Goal: Task Accomplishment & Management: Use online tool/utility

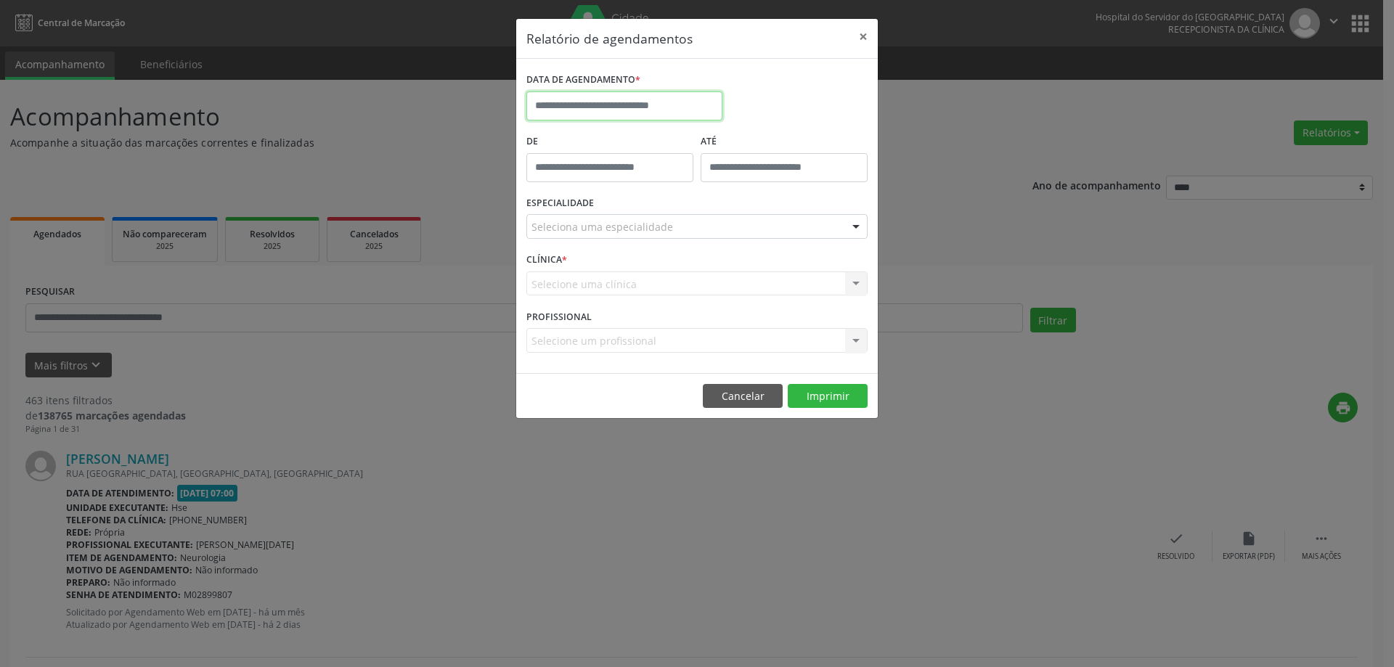
click at [669, 112] on body "**********" at bounding box center [697, 333] width 1394 height 667
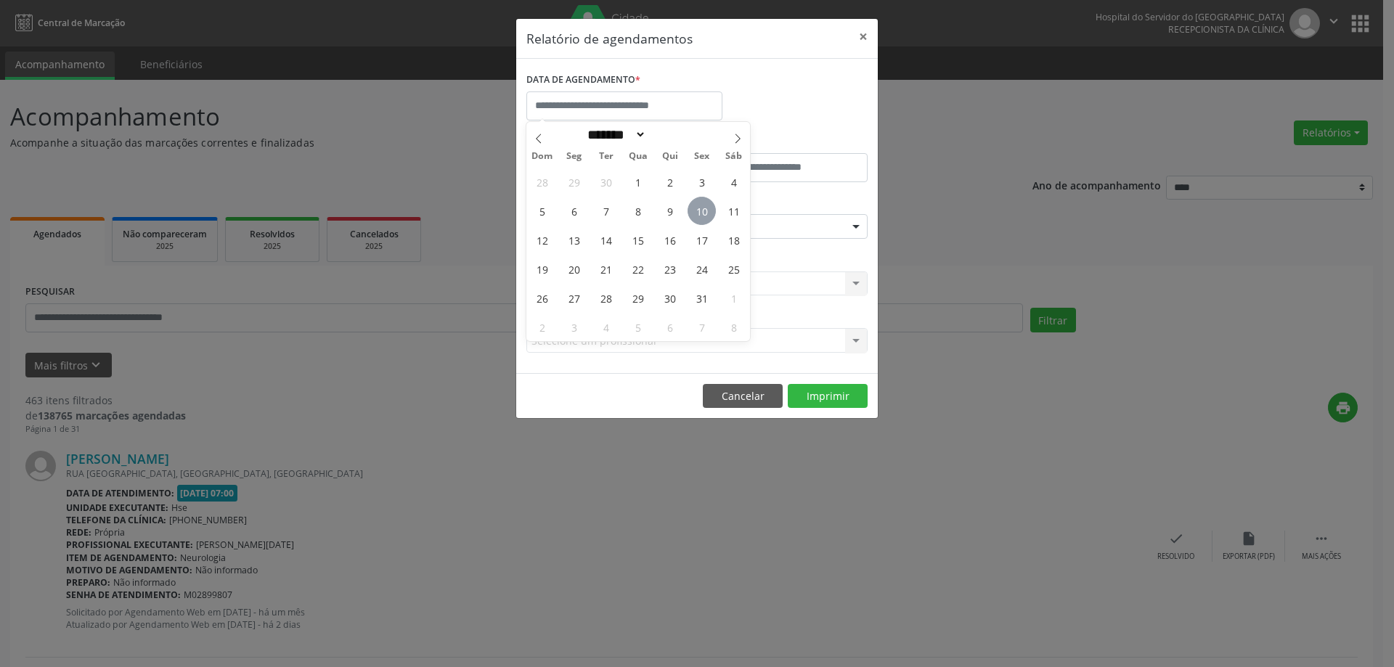
click at [710, 204] on span "10" at bounding box center [701, 211] width 28 height 28
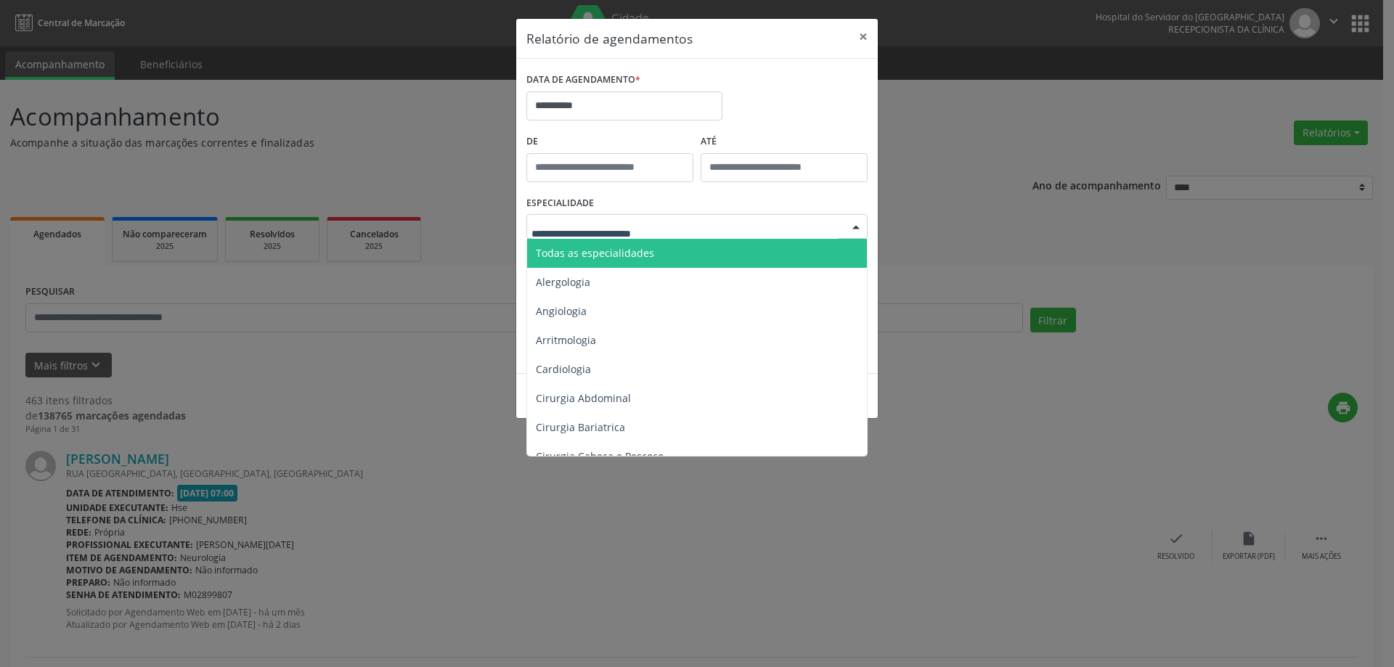
click at [714, 230] on div at bounding box center [696, 226] width 341 height 25
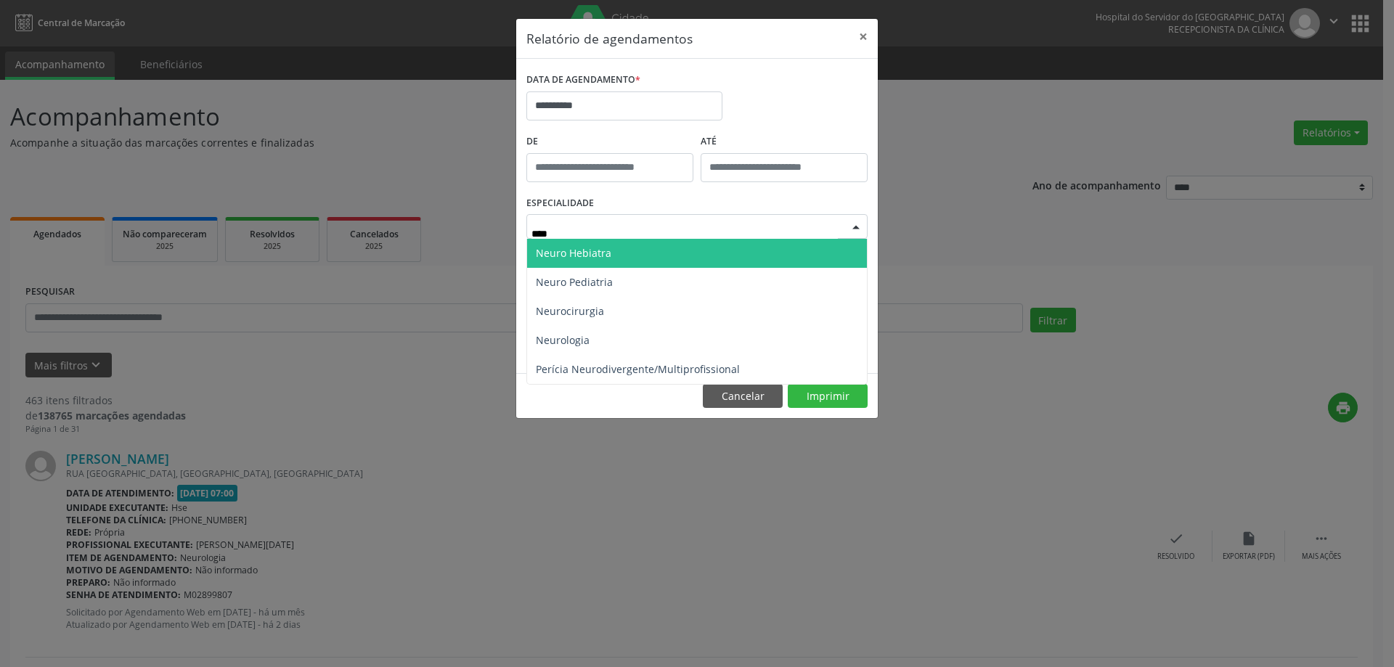
type input "*****"
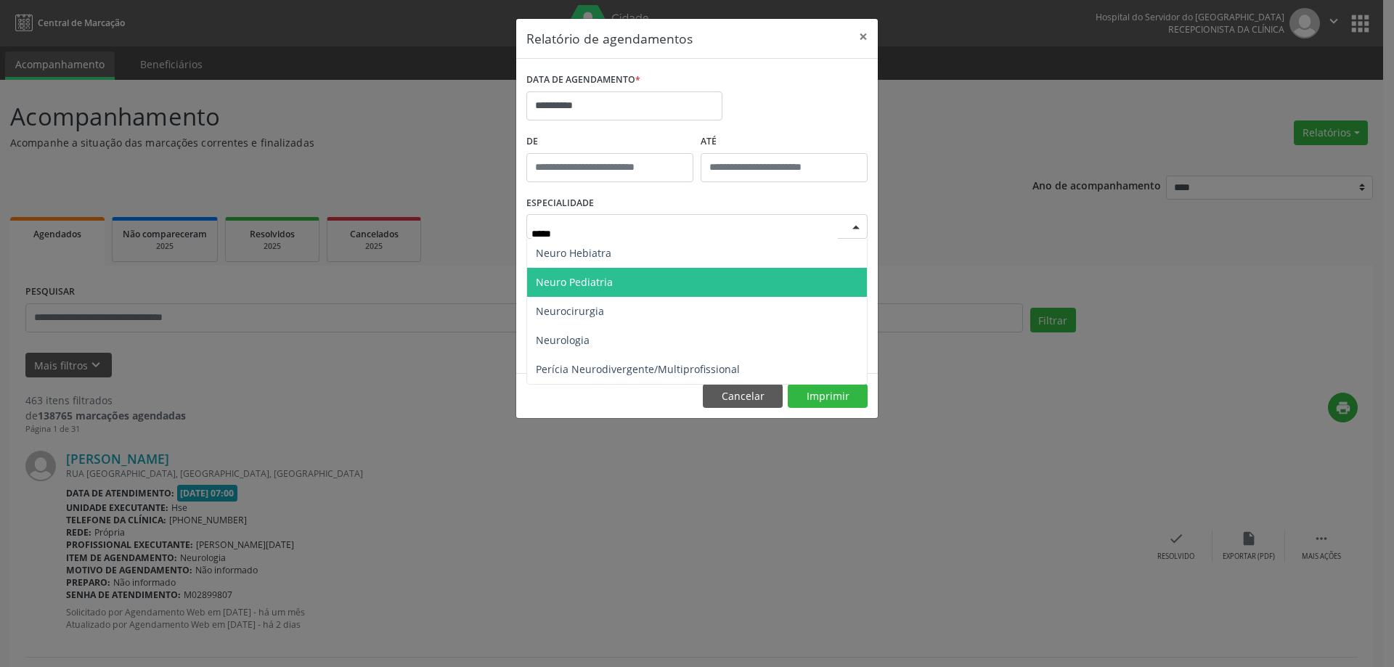
click at [640, 283] on span "Neuro Pediatria" at bounding box center [697, 282] width 340 height 29
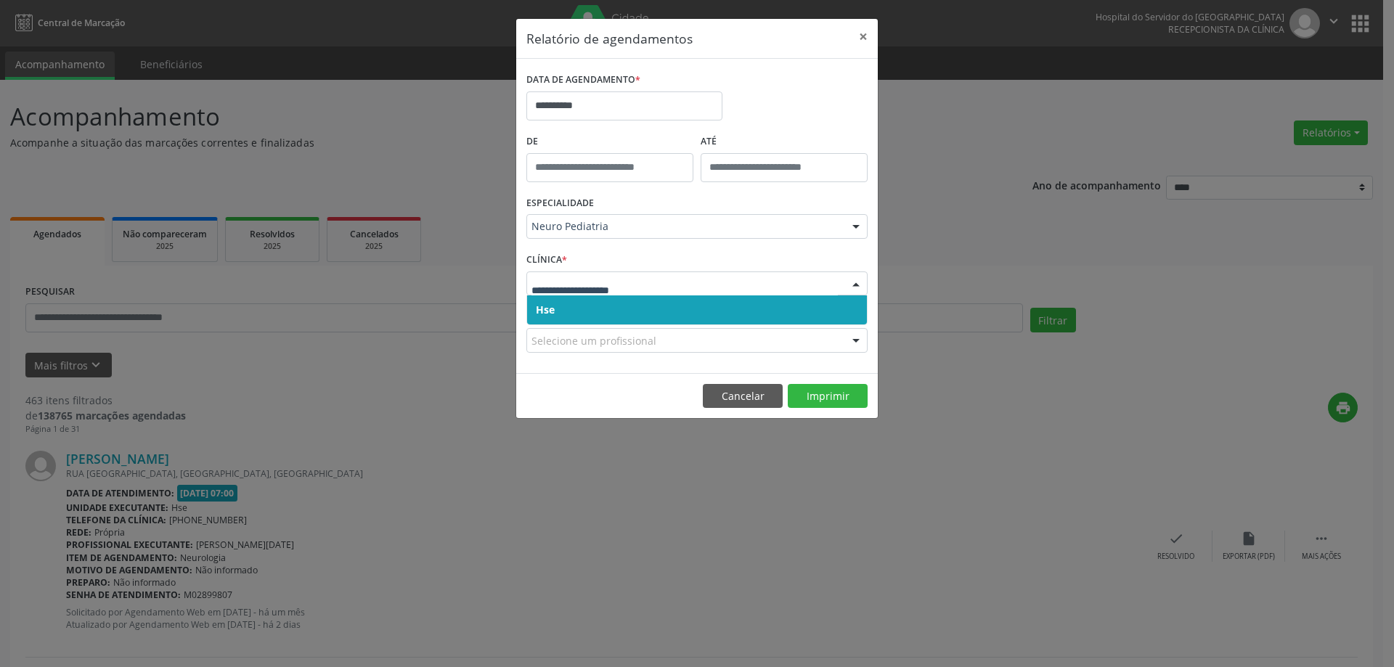
click at [606, 306] on span "Hse" at bounding box center [697, 309] width 340 height 29
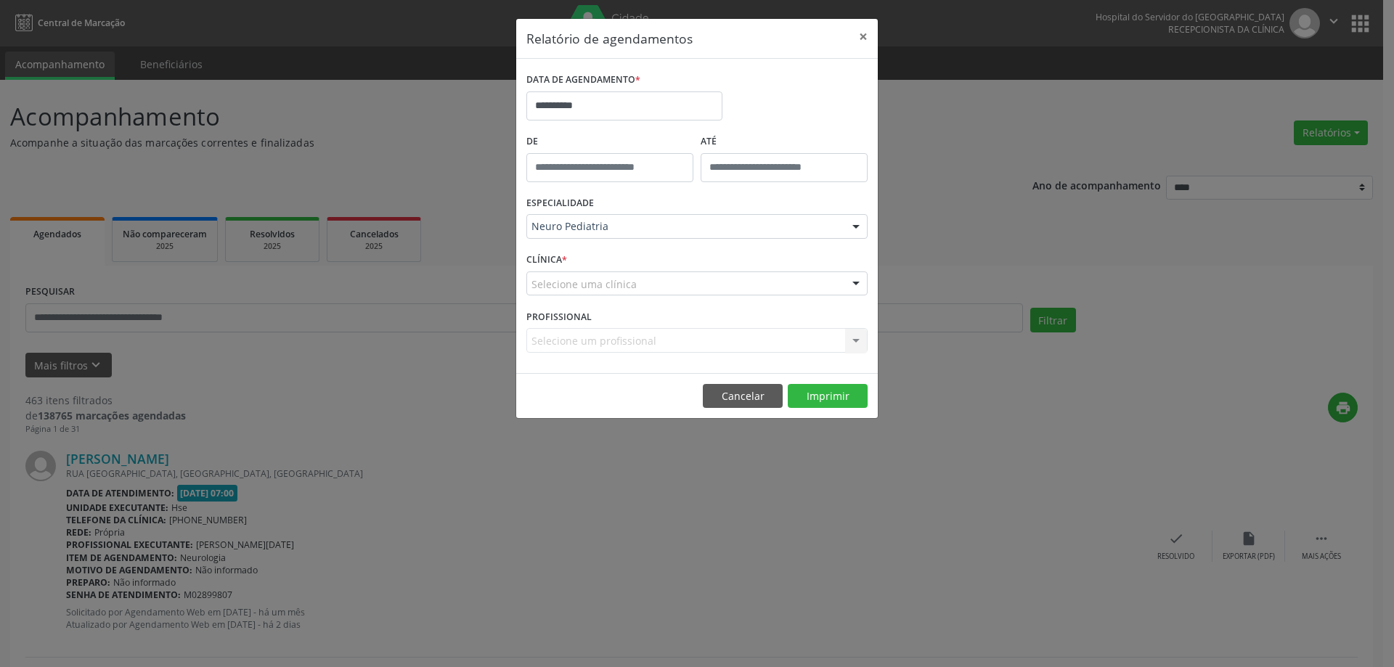
drag, startPoint x: 621, startPoint y: 302, endPoint x: 611, endPoint y: 293, distance: 12.8
click at [613, 295] on div "CLÍNICA * Selecione uma clínica Hse Nenhum resultado encontrado para: " " Não h…" at bounding box center [697, 277] width 348 height 57
click at [611, 293] on div "Selecione uma clínica" at bounding box center [696, 283] width 341 height 25
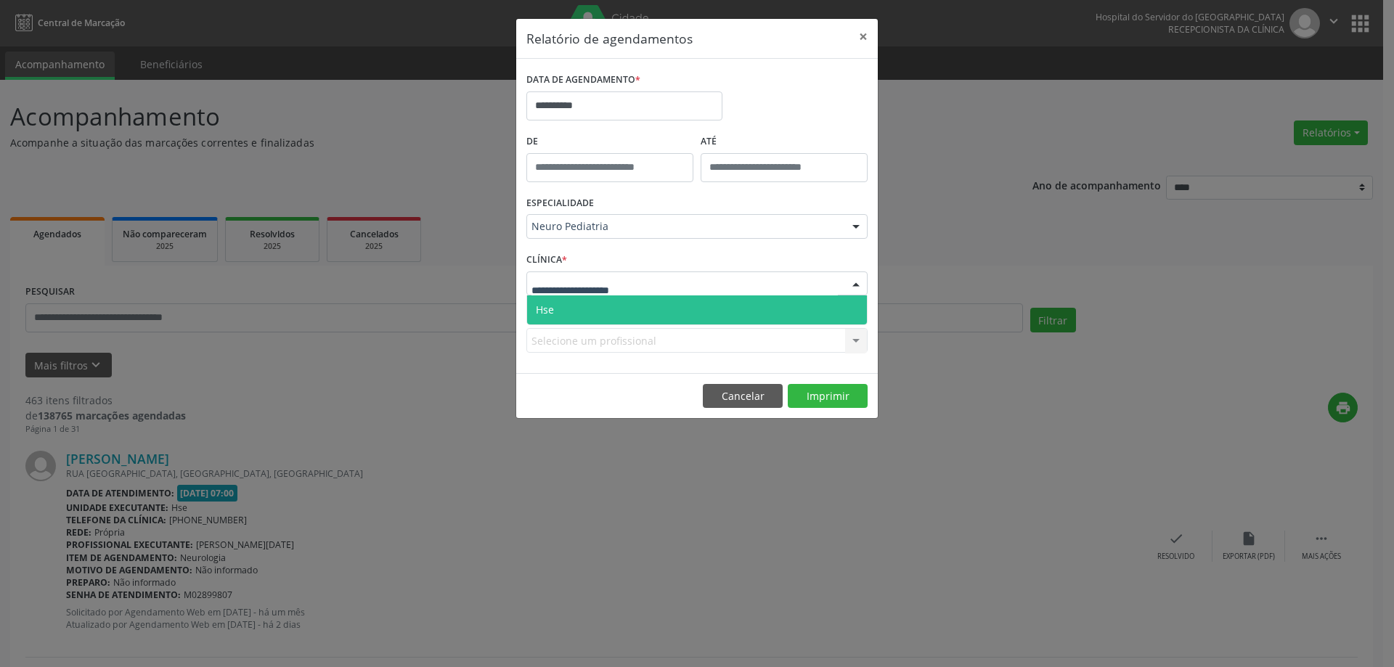
click at [592, 297] on span "Hse" at bounding box center [697, 309] width 340 height 29
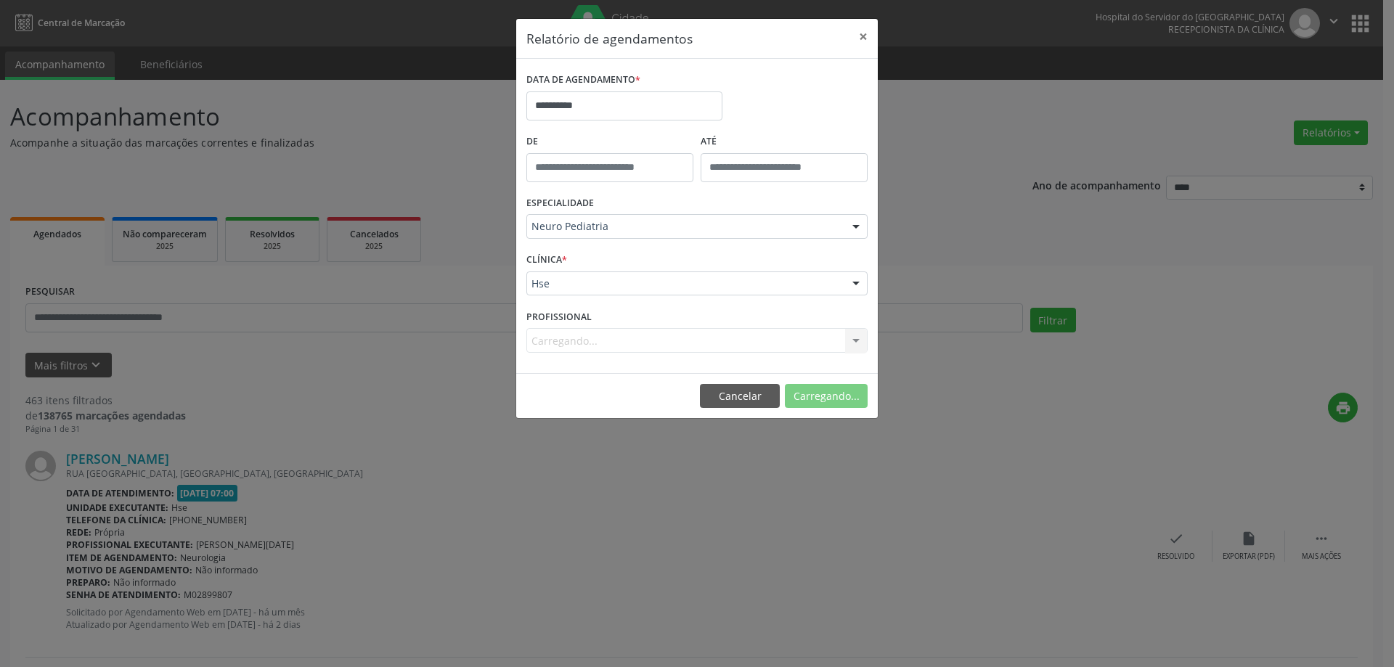
click at [639, 338] on div "Carregando... Nenhum resultado encontrado para: " " Não há nenhuma opção para s…" at bounding box center [696, 340] width 341 height 25
click at [639, 346] on div "Carregando... Nenhum resultado encontrado para: " " Não há nenhuma opção para s…" at bounding box center [696, 340] width 341 height 25
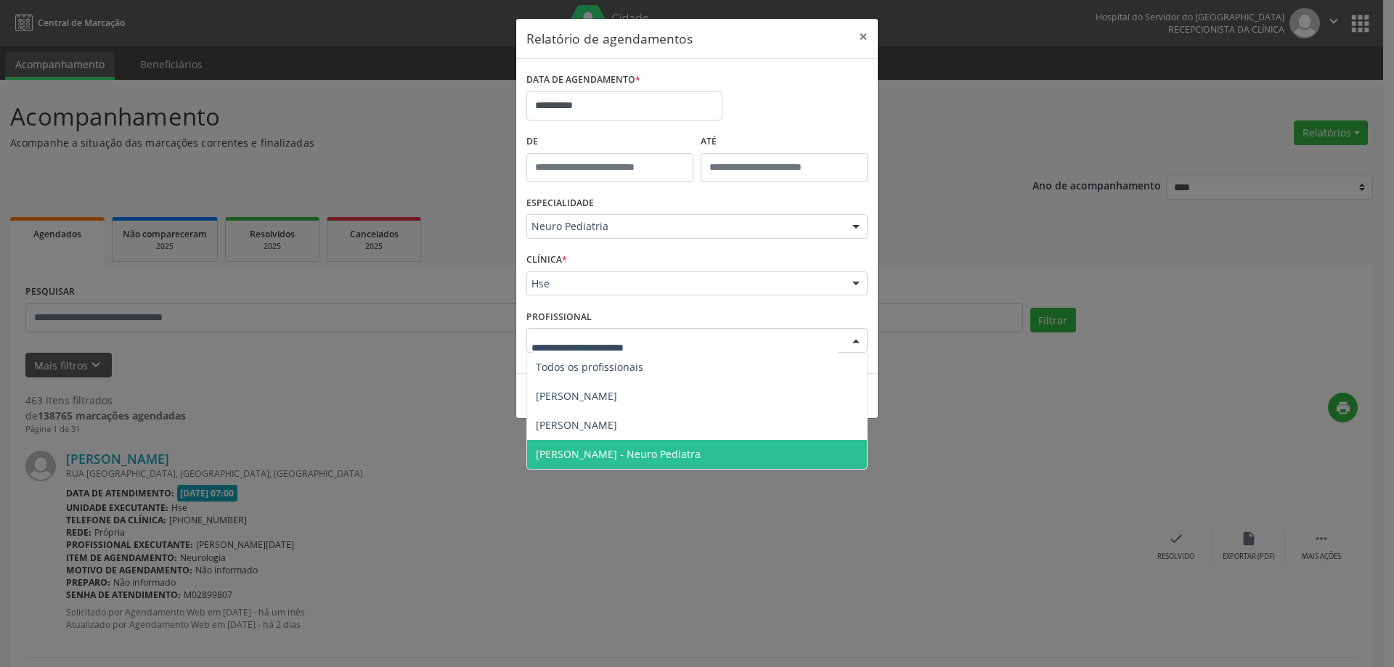
click at [642, 452] on span "[PERSON_NAME] - Neuro Pediatra" at bounding box center [618, 454] width 165 height 14
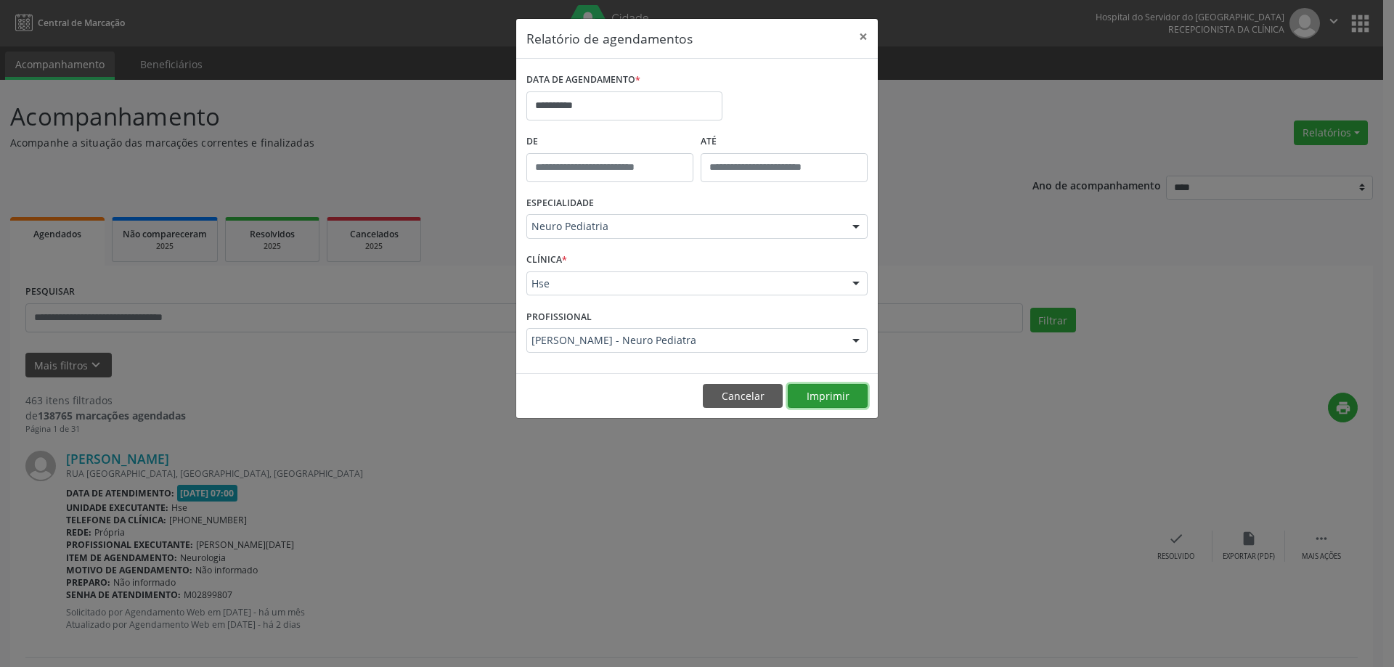
click at [796, 397] on button "Imprimir" at bounding box center [828, 396] width 80 height 25
